Goal: Obtain resource: Download file/media

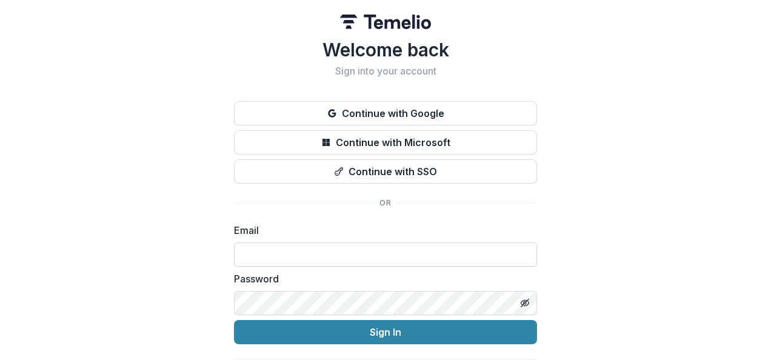
click at [316, 261] on input at bounding box center [385, 255] width 303 height 24
type input "**********"
click at [234, 320] on button "Sign In" at bounding box center [385, 332] width 303 height 24
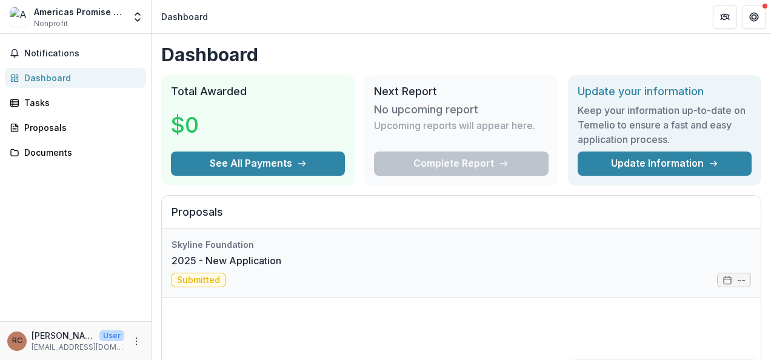
click at [212, 268] on link "2025 - New Application" at bounding box center [227, 260] width 110 height 15
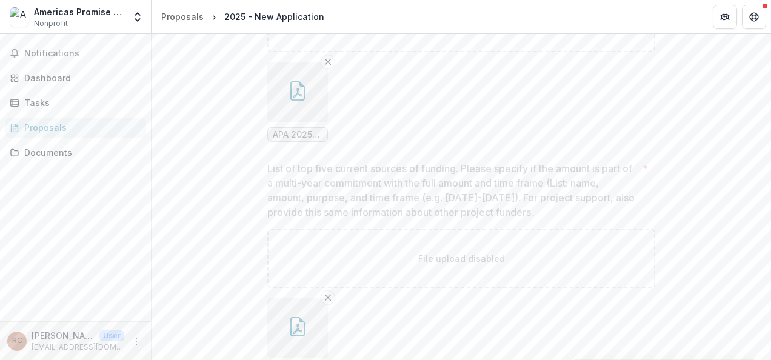
scroll to position [1031, 0]
click at [303, 167] on button "button" at bounding box center [297, 157] width 61 height 61
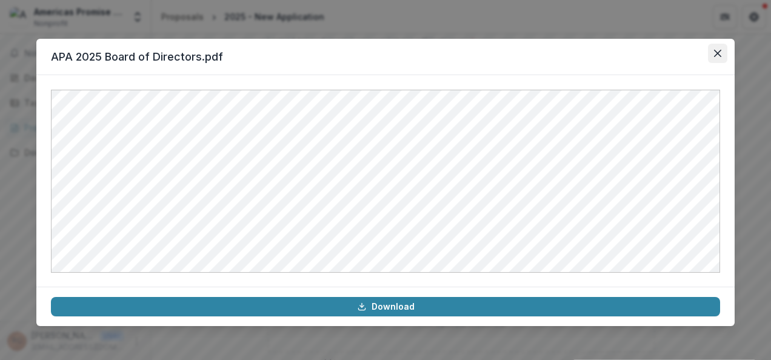
click at [720, 55] on icon "Close" at bounding box center [717, 53] width 7 height 7
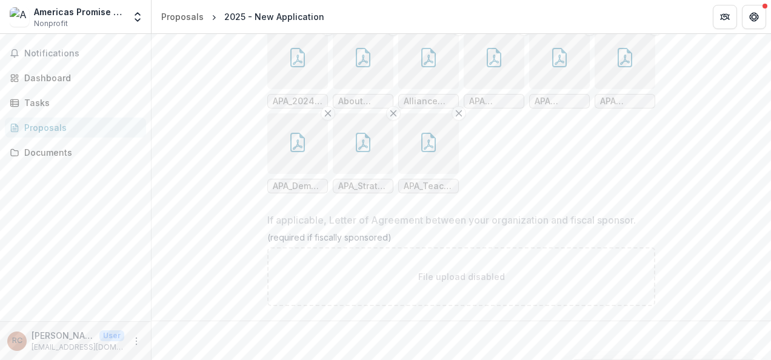
scroll to position [2446, 0]
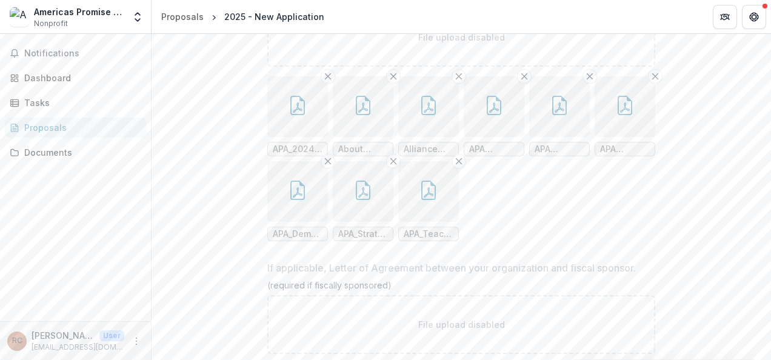
click at [296, 155] on span "APA_2024_Alliance_Impact_Results .pdf" at bounding box center [298, 149] width 50 height 10
click at [296, 130] on button "button" at bounding box center [297, 106] width 61 height 61
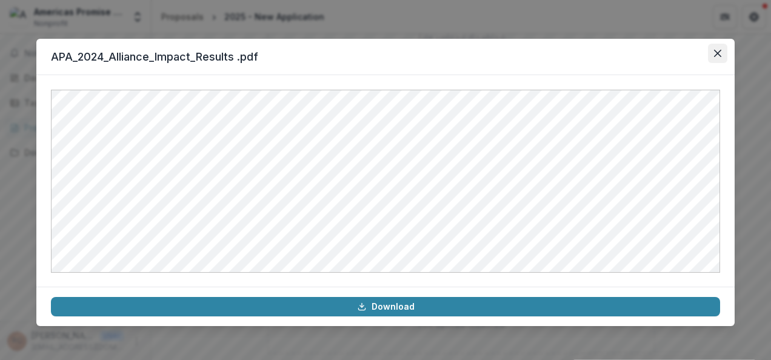
click at [721, 53] on icon "Close" at bounding box center [717, 53] width 7 height 7
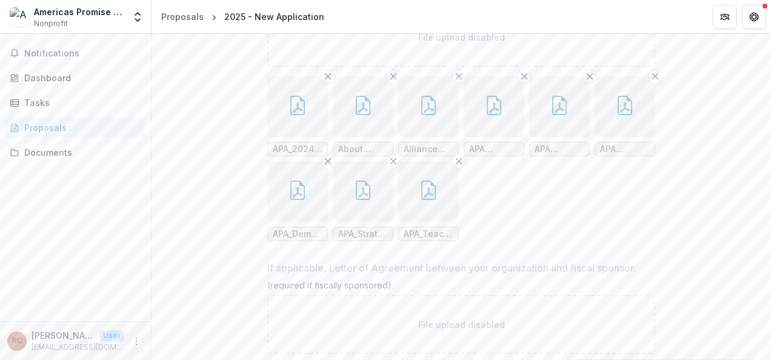
click at [370, 115] on icon "button" at bounding box center [363, 105] width 19 height 19
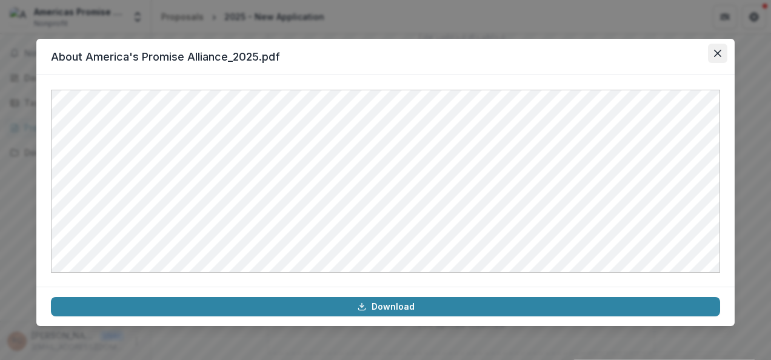
click at [719, 56] on icon "Close" at bounding box center [717, 53] width 7 height 7
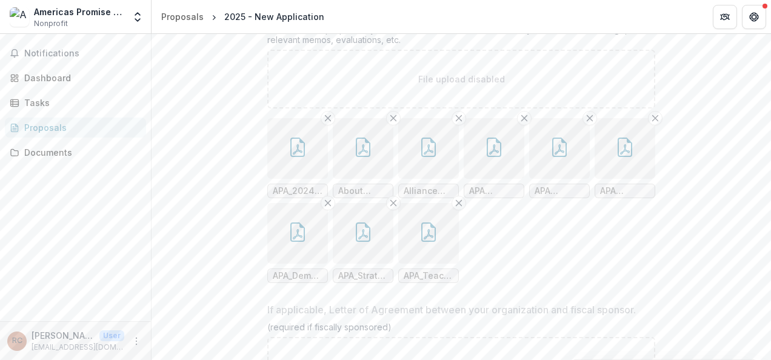
scroll to position [2385, 0]
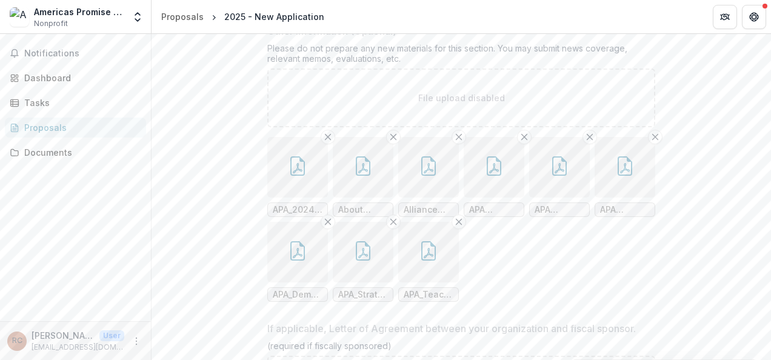
click at [418, 215] on span "Alliance Community Field Insights_2025.pdf" at bounding box center [429, 210] width 50 height 10
click at [436, 174] on icon "button" at bounding box center [428, 165] width 19 height 19
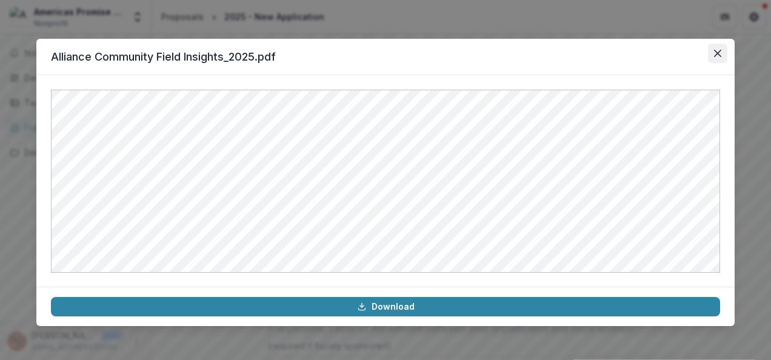
click at [719, 55] on icon "Close" at bounding box center [717, 53] width 7 height 7
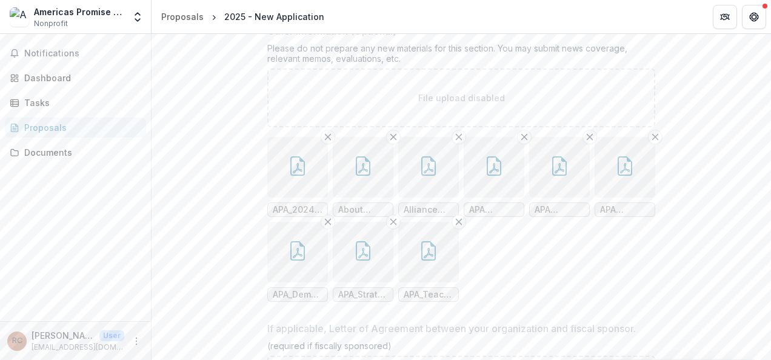
click at [503, 186] on button "button" at bounding box center [494, 167] width 61 height 61
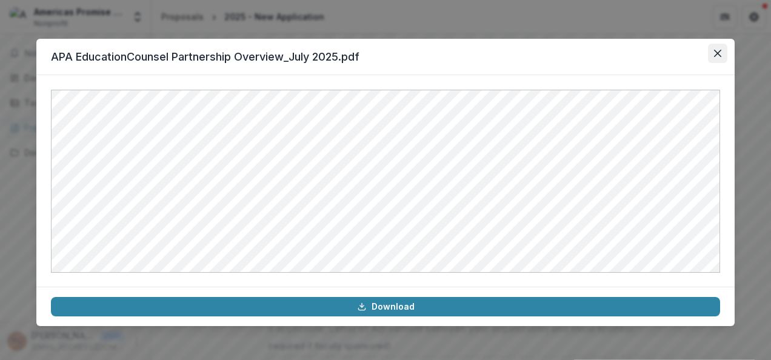
click at [716, 53] on icon "Close" at bounding box center [717, 53] width 7 height 7
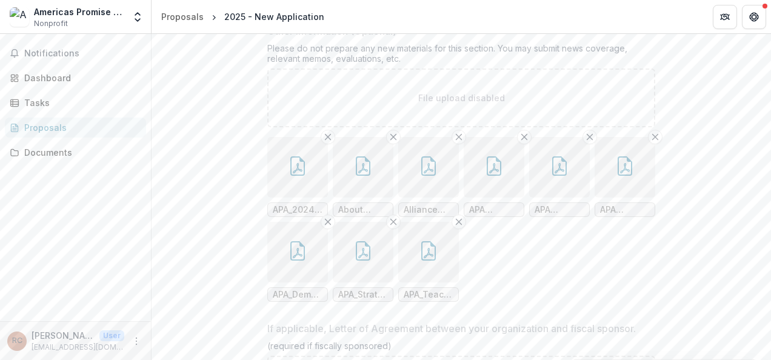
click at [621, 196] on button "button" at bounding box center [625, 167] width 61 height 61
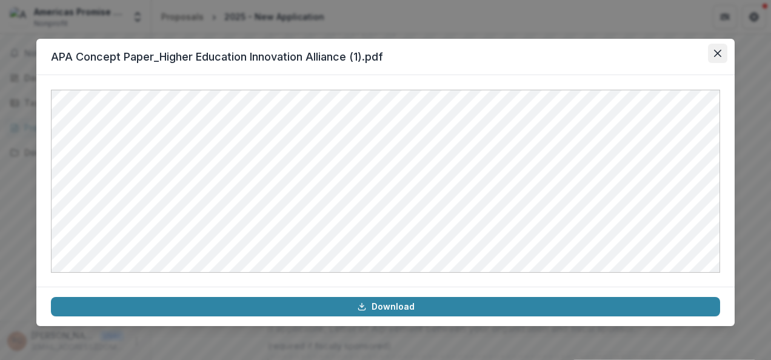
click at [718, 56] on icon "Close" at bounding box center [717, 53] width 7 height 7
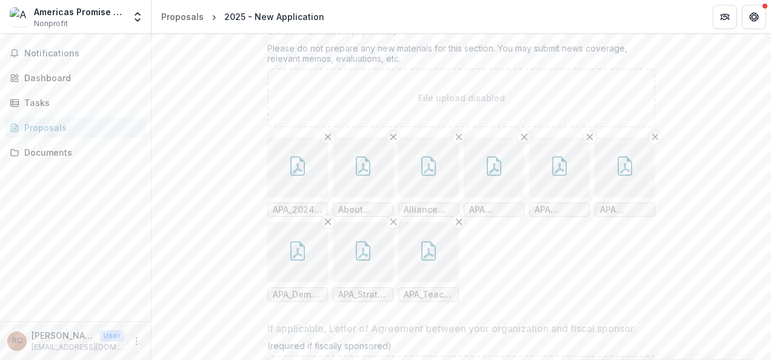
click at [305, 261] on icon "button" at bounding box center [297, 250] width 19 height 19
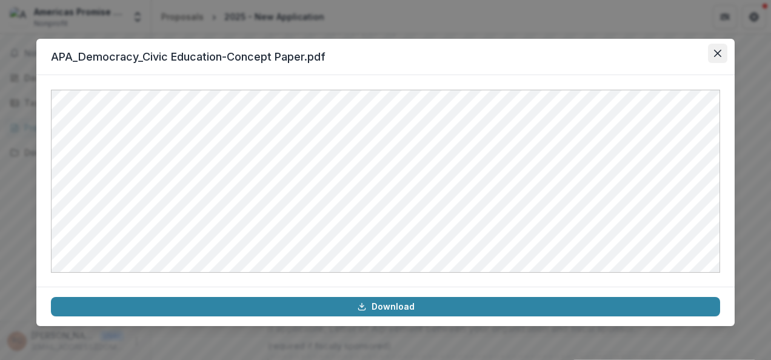
click at [717, 52] on icon "Close" at bounding box center [717, 53] width 7 height 7
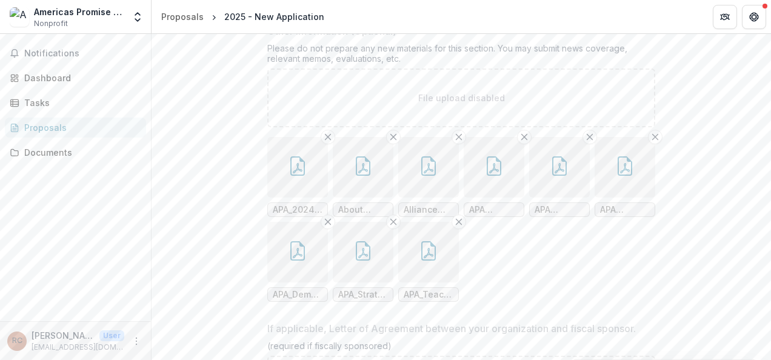
click at [372, 263] on button "button" at bounding box center [363, 252] width 61 height 61
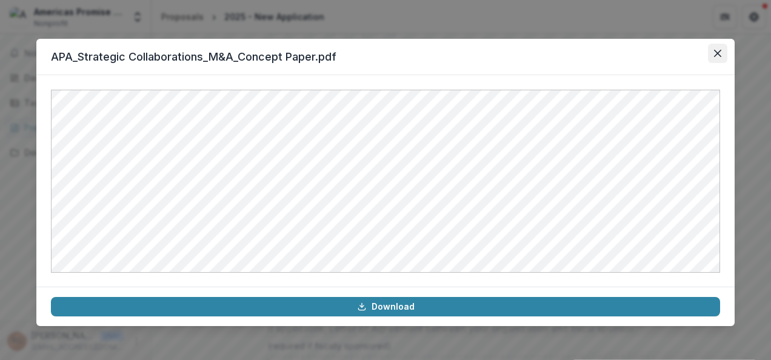
click at [719, 53] on icon "Close" at bounding box center [717, 53] width 7 height 7
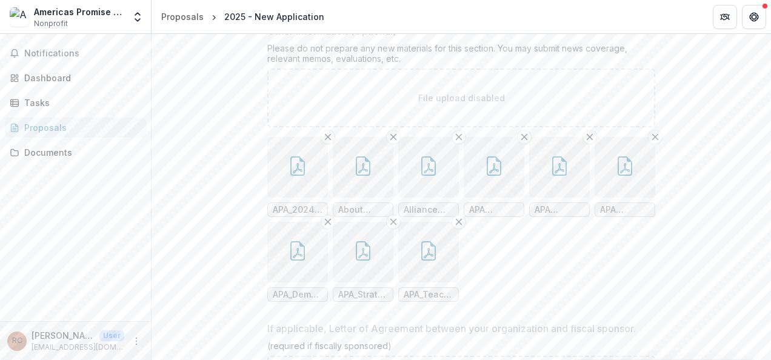
click at [434, 250] on button "button" at bounding box center [428, 252] width 61 height 61
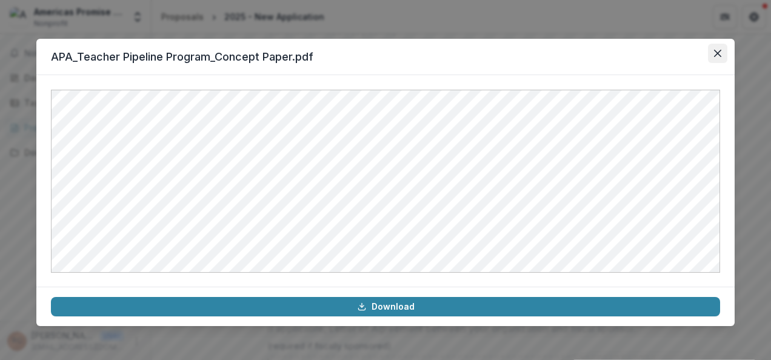
click at [723, 56] on button "Close" at bounding box center [717, 53] width 19 height 19
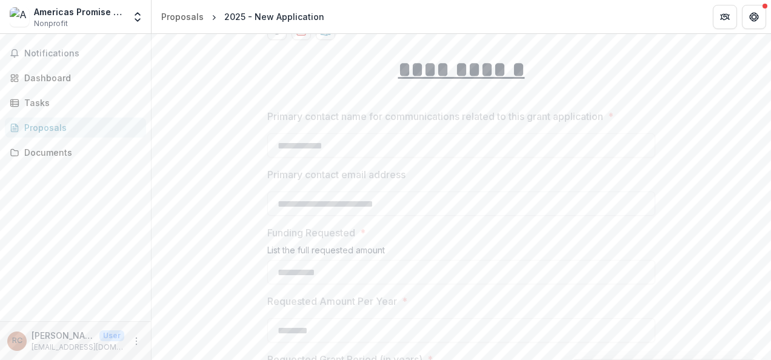
scroll to position [0, 0]
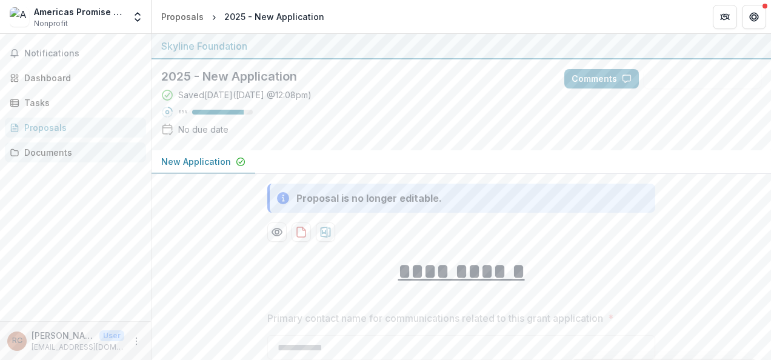
drag, startPoint x: 36, startPoint y: 147, endPoint x: 74, endPoint y: 146, distance: 37.6
click at [36, 146] on div "Documents" at bounding box center [80, 152] width 112 height 13
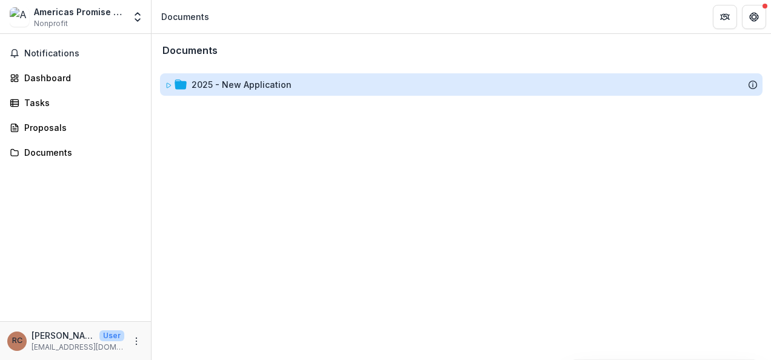
click at [253, 84] on div "2025 - New Application" at bounding box center [242, 84] width 100 height 13
